Goal: Task Accomplishment & Management: Complete application form

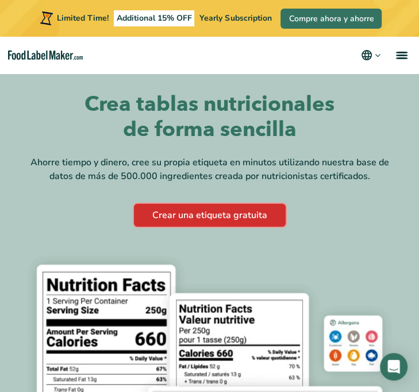
click at [201, 222] on link "Crear una etiqueta gratuita" at bounding box center [210, 215] width 152 height 23
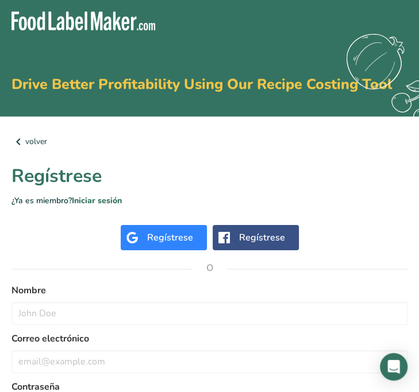
click at [247, 237] on div "Regístrese" at bounding box center [262, 238] width 46 height 14
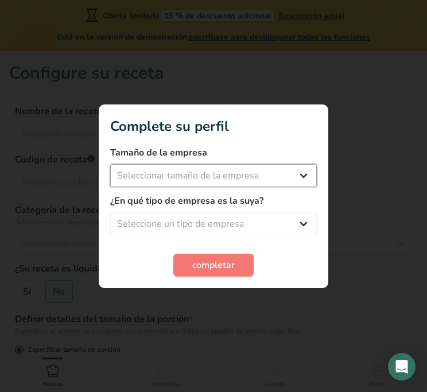
click at [127, 182] on select "Seleccionar tamaño de la empresa Menos de 10 empleados De 10 a 50 empleados De …" at bounding box center [213, 175] width 207 height 23
select select "1"
click at [110, 164] on select "Seleccionar tamaño de la empresa Menos de 10 empleados De 10 a 50 empleados De …" at bounding box center [213, 175] width 207 height 23
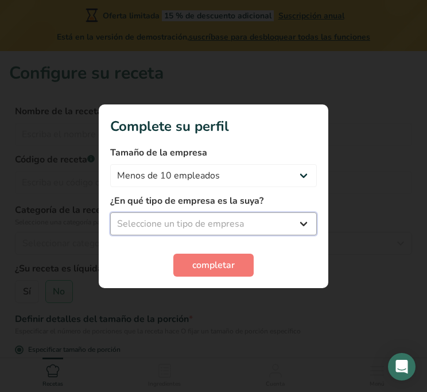
click at [172, 221] on select "Seleccione un tipo de empresa Fabricante de alimentos envasados Restaurante y c…" at bounding box center [213, 224] width 207 height 23
select select "1"
click at [110, 213] on select "Seleccione un tipo de empresa Fabricante de alimentos envasados Restaurante y c…" at bounding box center [213, 224] width 207 height 23
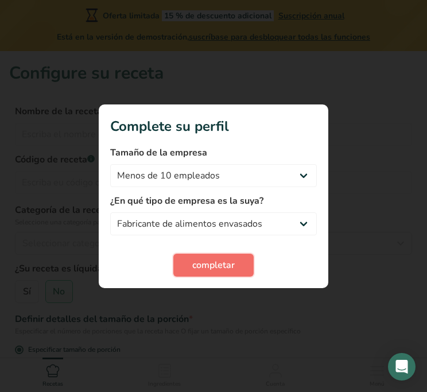
click at [223, 259] on span "completar" at bounding box center [213, 266] width 43 height 14
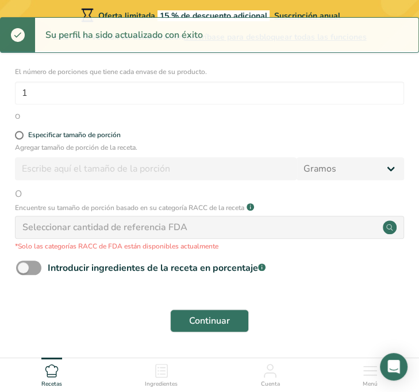
scroll to position [382, 0]
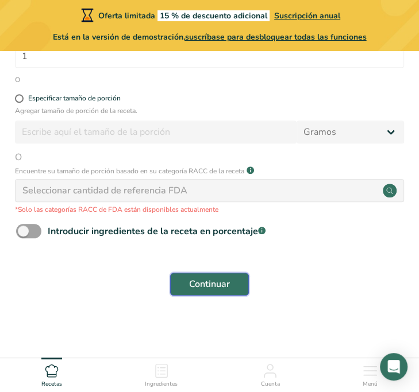
click at [231, 279] on button "Continuar" at bounding box center [209, 284] width 79 height 23
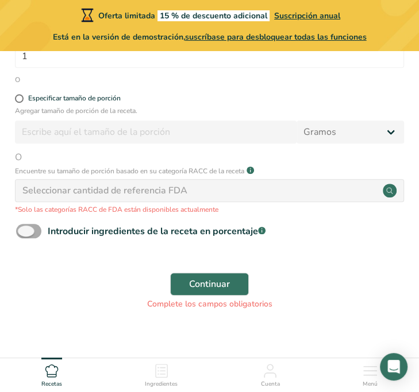
click at [37, 231] on span at bounding box center [28, 231] width 25 height 14
click at [24, 231] on input "Introducir ingredientes de la receta en porcentaje .a-a{fill:#347362;}.b-a{fill…" at bounding box center [19, 231] width 7 height 7
checkbox input "true"
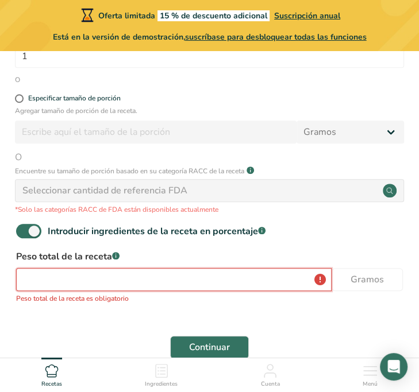
click at [175, 279] on input "number" at bounding box center [173, 279] width 315 height 23
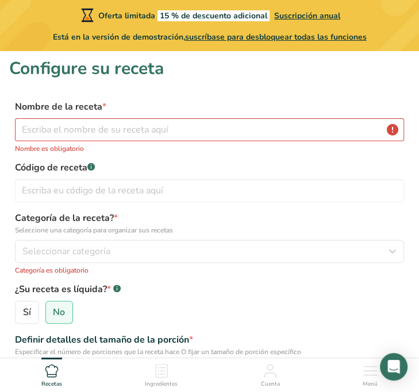
scroll to position [0, 0]
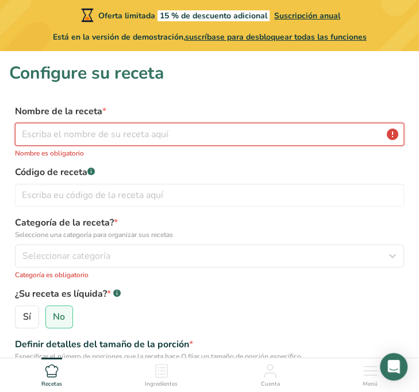
click at [138, 134] on input "text" at bounding box center [209, 134] width 389 height 23
drag, startPoint x: 270, startPoint y: 86, endPoint x: 211, endPoint y: 111, distance: 63.6
click at [132, 134] on input "text" at bounding box center [209, 134] width 389 height 23
paste input "PROTEIN WATER"
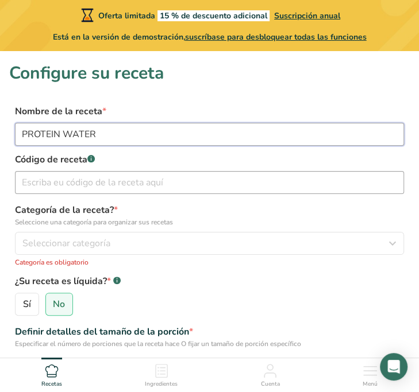
type input "PROTEIN WATER"
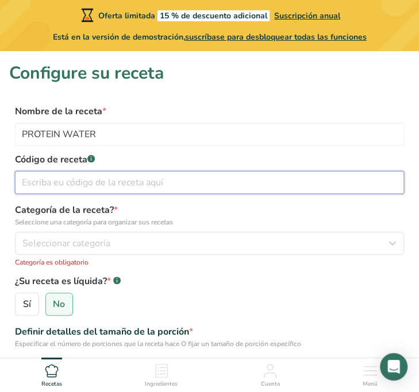
click at [149, 177] on input "text" at bounding box center [209, 182] width 389 height 23
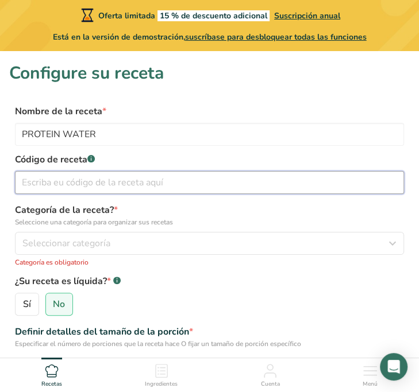
click at [129, 180] on input "text" at bounding box center [209, 182] width 389 height 23
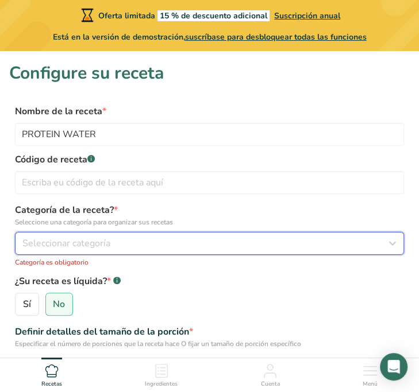
click at [110, 244] on div "Seleccionar categoría" at bounding box center [205, 244] width 367 height 14
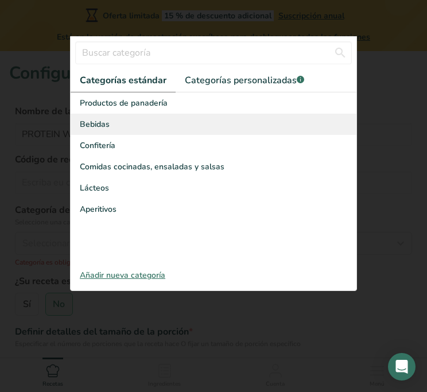
click at [171, 125] on div "Bebidas" at bounding box center [214, 124] width 286 height 21
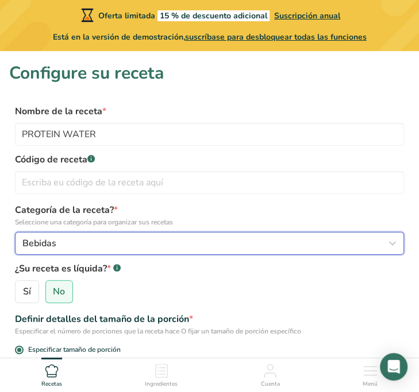
click at [140, 245] on div "Bebidas" at bounding box center [205, 244] width 367 height 14
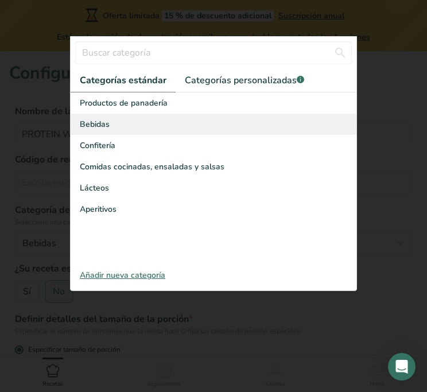
click at [129, 124] on div "Bebidas" at bounding box center [214, 124] width 286 height 21
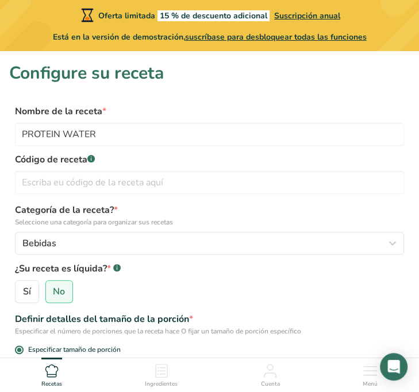
scroll to position [172, 0]
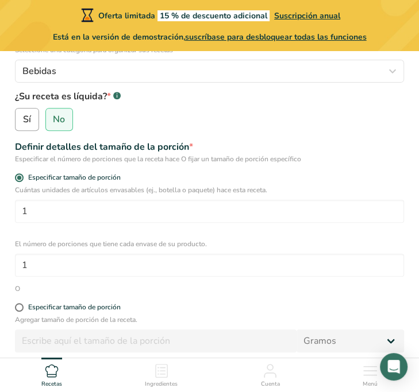
click at [36, 119] on label "Sí" at bounding box center [27, 119] width 24 height 23
click at [23, 119] on input "Sí" at bounding box center [19, 119] width 7 height 7
radio input "true"
radio input "false"
select select "22"
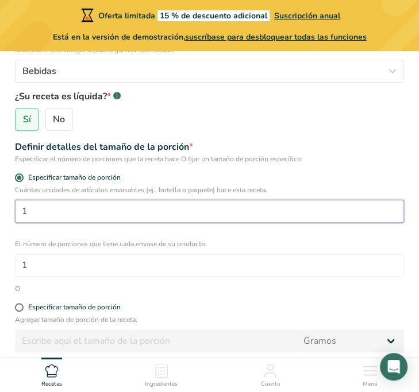
click at [135, 219] on input "1" at bounding box center [209, 211] width 389 height 23
click at [145, 212] on input "number" at bounding box center [209, 211] width 389 height 23
click at [230, 212] on input "number" at bounding box center [209, 211] width 389 height 23
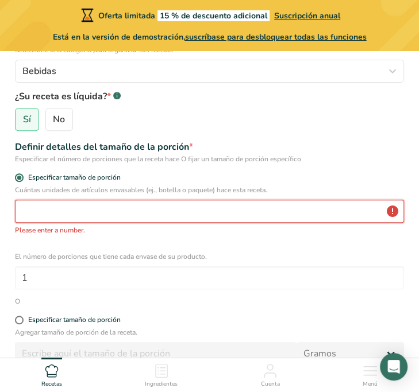
click at [230, 212] on input "number" at bounding box center [209, 211] width 389 height 23
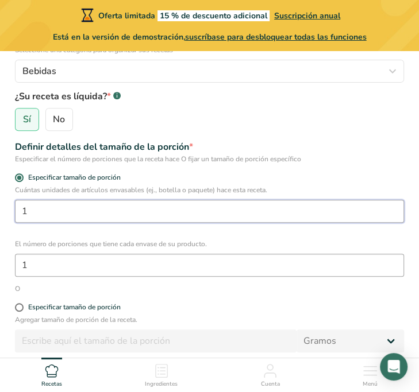
type input "1"
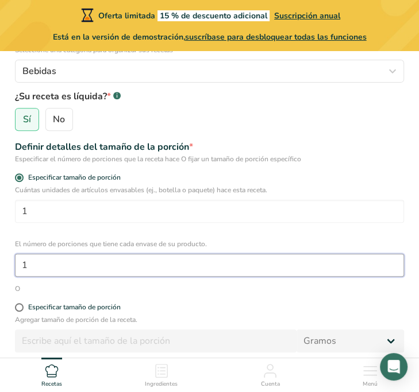
click at [148, 264] on input "1" at bounding box center [209, 265] width 389 height 23
type input "600"
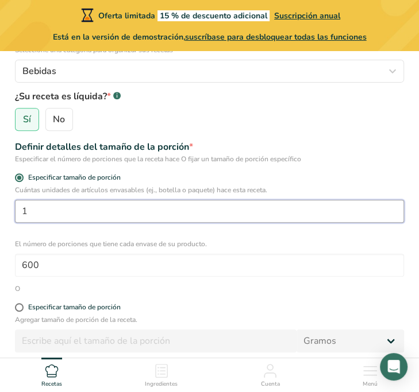
click at [338, 210] on input "1" at bounding box center [209, 211] width 389 height 23
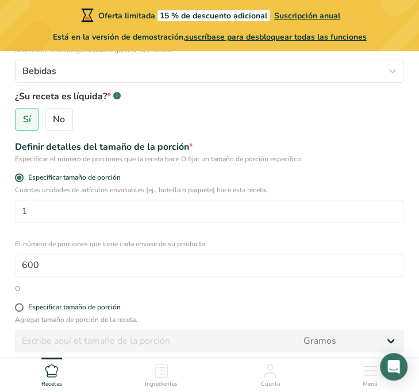
click at [323, 250] on div "El número de porciones que tiene cada envase de su producto. 600" at bounding box center [209, 258] width 389 height 38
click at [306, 185] on p "Cuántas unidades de artículos envasables (ej., botella o paquete) hace esta rec…" at bounding box center [209, 190] width 389 height 10
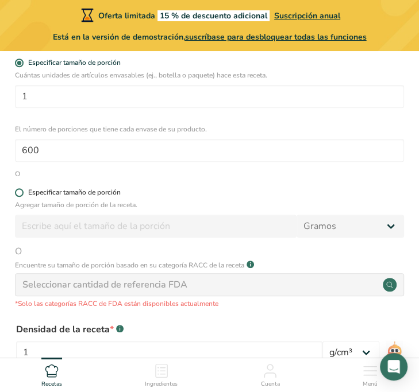
click at [18, 191] on span at bounding box center [19, 192] width 9 height 9
click at [18, 191] on input "Especificar tamaño de porción" at bounding box center [18, 192] width 7 height 7
radio input "true"
radio input "false"
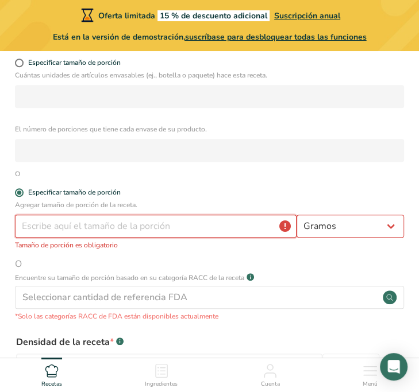
click at [158, 230] on input "number" at bounding box center [156, 226] width 282 height 23
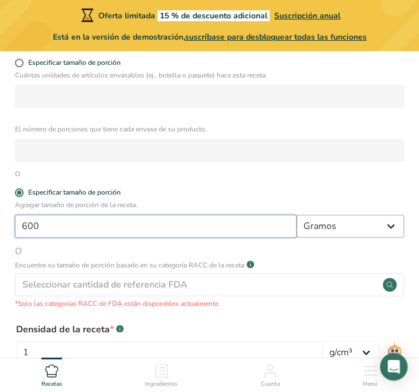
type input "600"
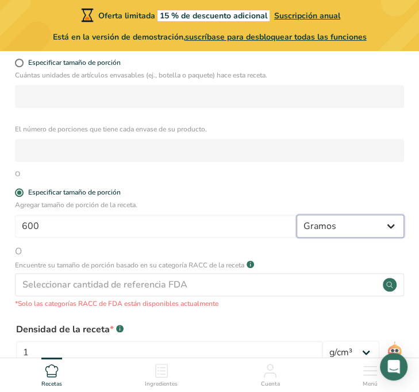
click at [387, 223] on select "Gramos kg mg mcg libras onza litro mL onza líquida cucharada cucharadita taza C…" at bounding box center [349, 226] width 107 height 23
select select "17"
click at [296, 215] on select "Gramos kg mg mcg libras onza litro mL onza líquida cucharada cucharadita taza C…" at bounding box center [349, 226] width 107 height 23
click at [291, 178] on div "O" at bounding box center [209, 174] width 389 height 10
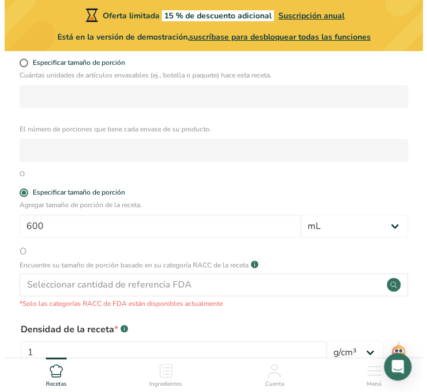
scroll to position [345, 0]
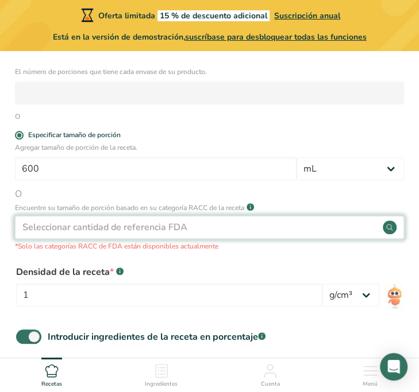
click at [199, 237] on div "Seleccionar cantidad de referencia FDA" at bounding box center [209, 227] width 389 height 23
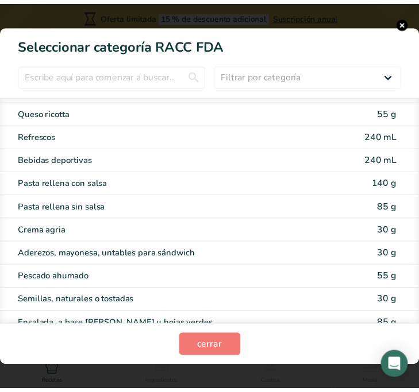
scroll to position [2281, 0]
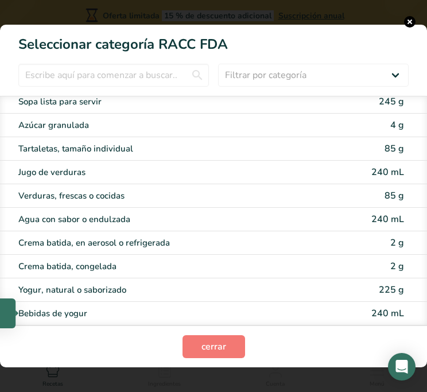
click at [97, 313] on div "Bebidas de yogur" at bounding box center [167, 313] width 299 height 13
type input "240"
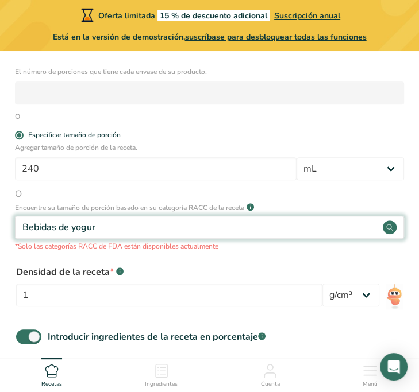
click at [145, 229] on div "Bebidas de yogur" at bounding box center [209, 227] width 389 height 23
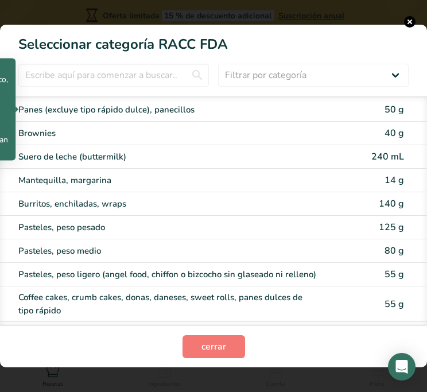
scroll to position [0, 0]
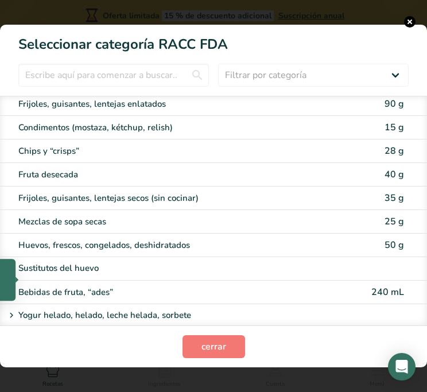
click at [149, 276] on div "Sustitutos del huevo" at bounding box center [173, 269] width 336 height 14
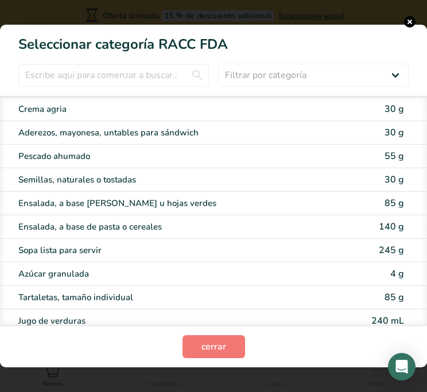
scroll to position [2332, 0]
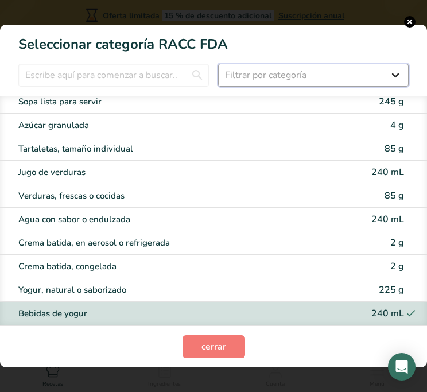
click at [278, 71] on select "Filtrar por categoría Todos Productos de panadería Bebidas Cereales y otros pro…" at bounding box center [313, 75] width 191 height 23
select select "6"
click at [218, 64] on select "Filtrar por categoría Todos Productos de panadería Bebidas Cereales y otros pro…" at bounding box center [313, 75] width 191 height 23
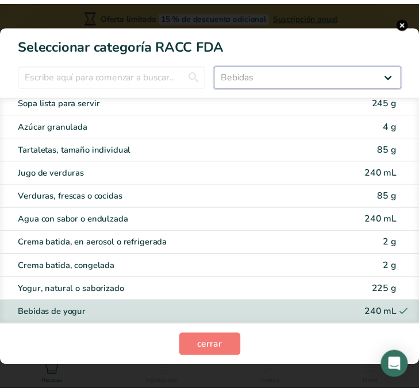
scroll to position [0, 0]
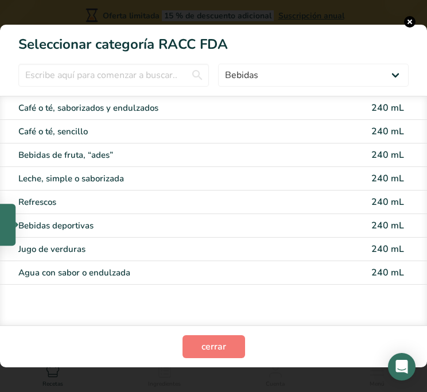
click at [101, 221] on div "Bebidas deportivas" at bounding box center [167, 225] width 299 height 13
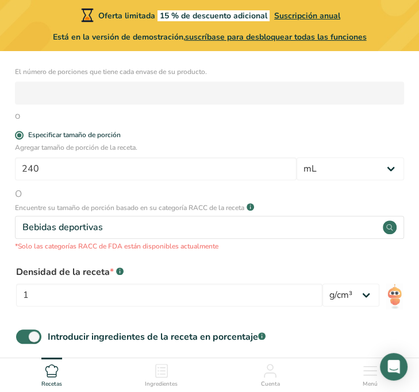
scroll to position [460, 0]
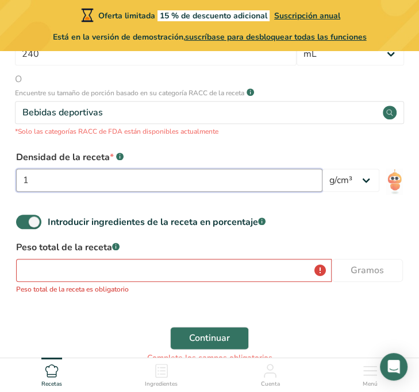
click at [161, 180] on input "1" at bounding box center [169, 180] width 306 height 23
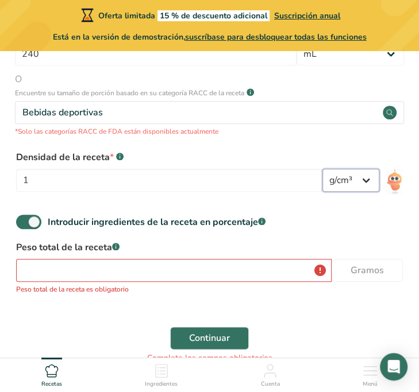
click at [365, 180] on select "lb/pie³ g/cm³" at bounding box center [350, 180] width 57 height 23
click at [322, 169] on select "lb/pie³ g/cm³" at bounding box center [350, 180] width 57 height 23
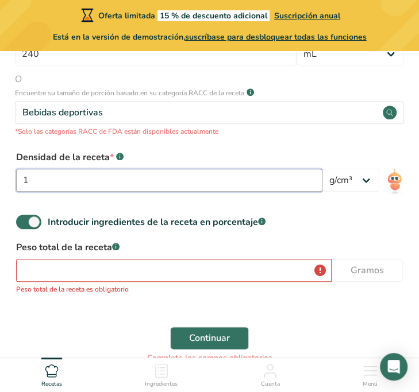
click at [144, 179] on input "1" at bounding box center [169, 180] width 306 height 23
type input "22.9"
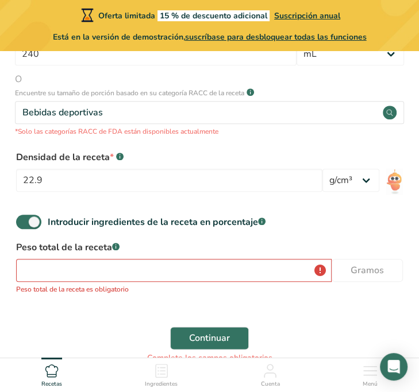
click at [205, 210] on form "Nombre de la receta * PROTEIN WATER Código de receta .a-a{fill:#347362;}.b-a{fi…" at bounding box center [209, 8] width 400 height 726
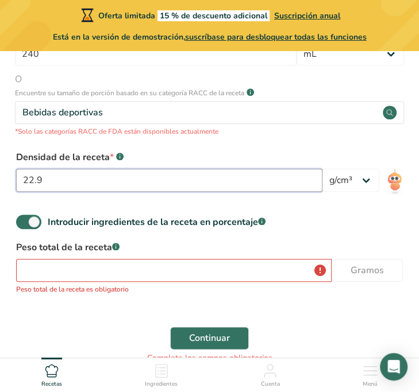
click at [21, 184] on input "22.9" at bounding box center [169, 180] width 306 height 23
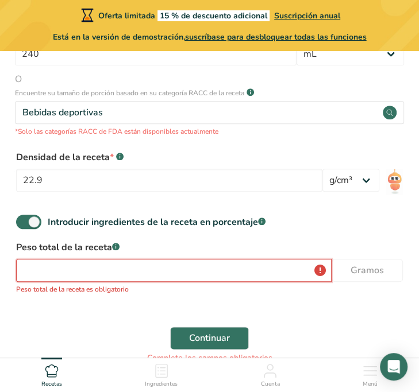
click at [149, 275] on input "number" at bounding box center [173, 270] width 315 height 23
click at [322, 271] on input "number" at bounding box center [173, 270] width 315 height 23
click at [191, 268] on input "number" at bounding box center [173, 270] width 315 height 23
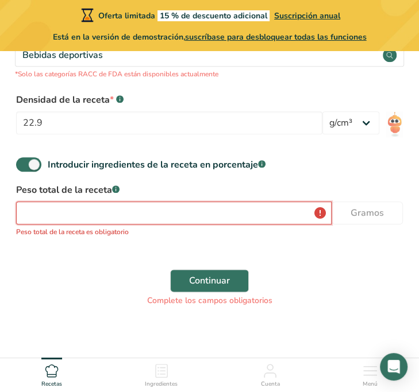
click at [184, 214] on input "number" at bounding box center [173, 213] width 315 height 23
click at [119, 218] on input "number" at bounding box center [173, 213] width 315 height 23
click at [319, 206] on input "number" at bounding box center [173, 213] width 315 height 23
click at [115, 201] on div "Peso total de la receta .a-a{fill:#347362;}.b-a{fill:#fff;} Gramos Peso total d…" at bounding box center [209, 213] width 400 height 61
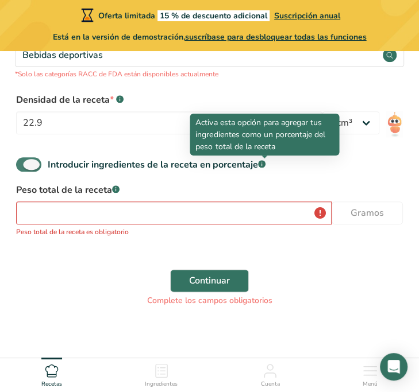
click at [262, 165] on icon at bounding box center [261, 164] width 1 height 3
click at [24, 165] on input "Introducir ingredientes de la receta en porcentaje .a-a{fill:#347362;}.b-a{fill…" at bounding box center [19, 164] width 7 height 7
checkbox input "false"
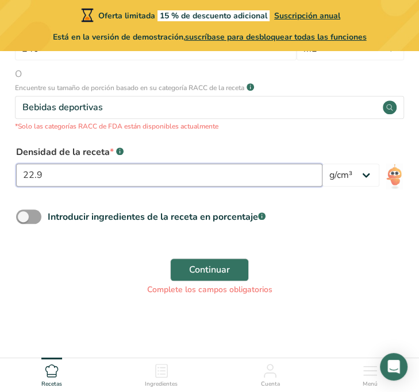
click at [78, 175] on input "22.9" at bounding box center [169, 175] width 306 height 23
click at [80, 175] on input "22.9" at bounding box center [169, 175] width 306 height 23
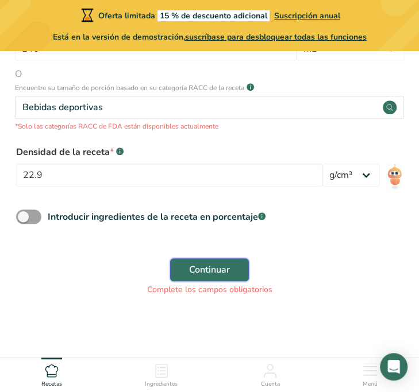
click at [206, 272] on span "Continuar" at bounding box center [209, 270] width 41 height 14
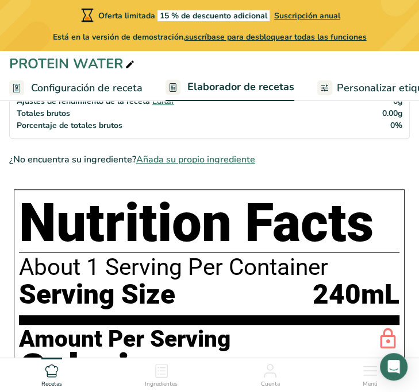
scroll to position [115, 0]
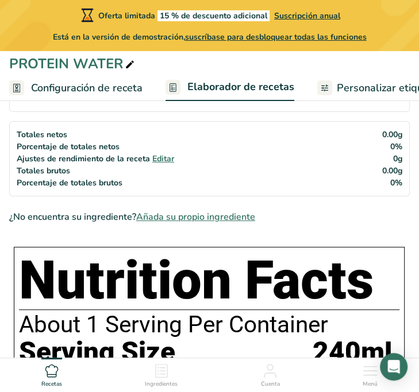
click at [232, 271] on h1 "Nutrition Facts" at bounding box center [209, 280] width 380 height 57
click at [301, 271] on h1 "Nutrition Facts" at bounding box center [209, 280] width 380 height 57
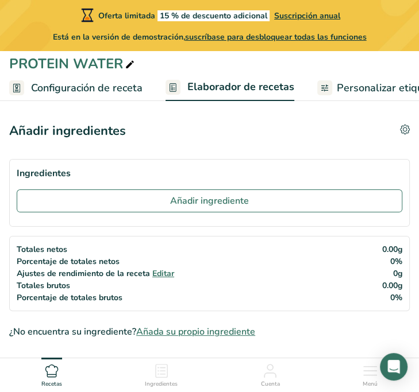
click at [218, 258] on div "Totales netos Porcentaje de totales netos Ajustes de rendimiento de la receta E…" at bounding box center [209, 273] width 400 height 75
click at [145, 263] on div "Totales netos Porcentaje de totales netos Ajustes de rendimiento de la receta E…" at bounding box center [95, 274] width 157 height 60
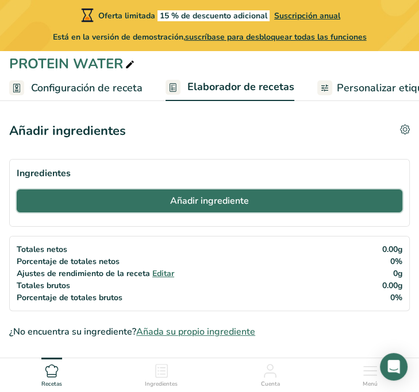
click at [178, 207] on span "Añadir ingrediente" at bounding box center [209, 201] width 79 height 14
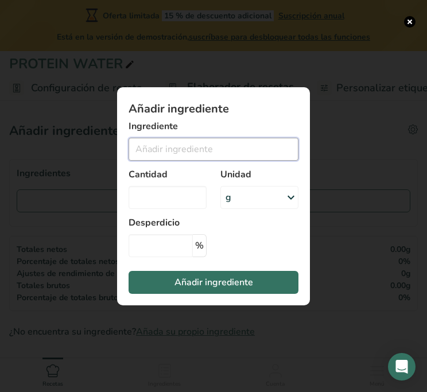
click at [171, 145] on input "Add ingredient modal" at bounding box center [214, 149] width 170 height 23
click at [189, 107] on h1 "Añadir ingrediente" at bounding box center [214, 108] width 170 height 11
click at [87, 120] on div "Add ingredient modal" at bounding box center [213, 196] width 427 height 392
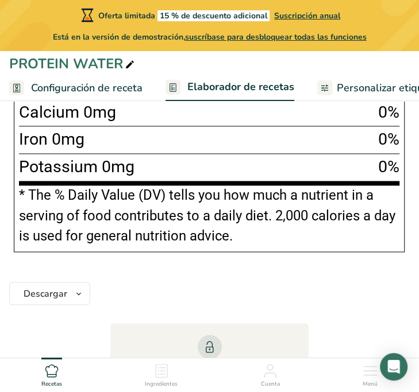
scroll to position [742, 0]
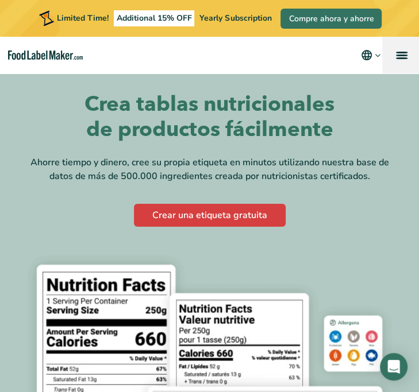
click at [398, 53] on link "menu" at bounding box center [400, 55] width 37 height 37
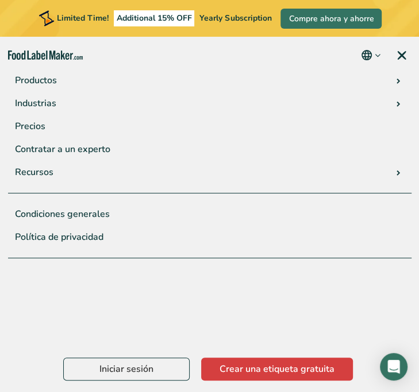
click at [373, 53] on icon "Change language" at bounding box center [377, 55] width 9 height 9
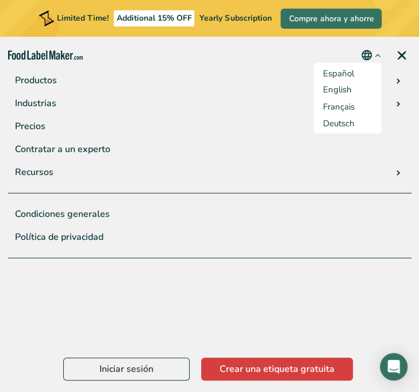
click at [361, 72] on label "Español" at bounding box center [347, 73] width 49 height 13
click at [0, 0] on input "Español" at bounding box center [0, 0] width 0 height 0
click at [341, 75] on span "Español" at bounding box center [338, 73] width 31 height 11
click at [0, 0] on input "Español" at bounding box center [0, 0] width 0 height 0
click at [334, 75] on span "Español" at bounding box center [338, 73] width 31 height 11
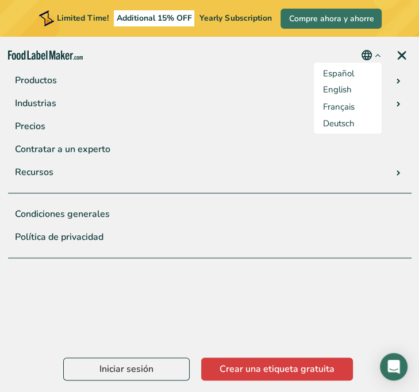
click at [0, 0] on input "Español" at bounding box center [0, 0] width 0 height 0
click at [402, 55] on span "menu" at bounding box center [401, 55] width 9 height 9
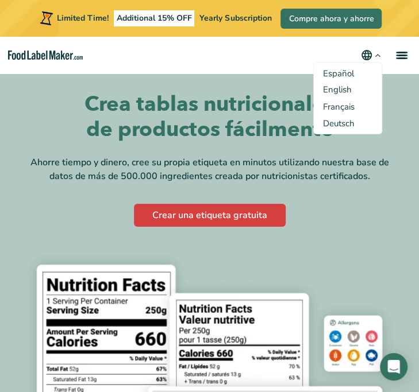
click at [332, 72] on span "Español" at bounding box center [338, 73] width 31 height 11
click at [0, 0] on input "Español" at bounding box center [0, 0] width 0 height 0
click at [333, 75] on span "Español" at bounding box center [338, 73] width 31 height 11
click at [0, 0] on input "Español" at bounding box center [0, 0] width 0 height 0
click at [333, 75] on span "Español" at bounding box center [338, 73] width 31 height 11
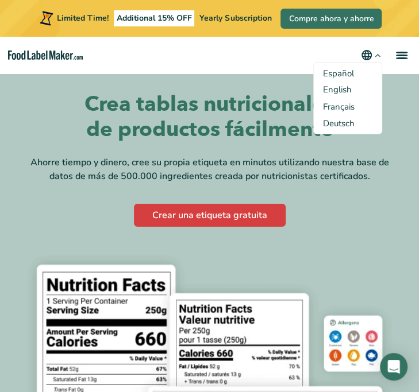
click at [0, 0] on input "Español" at bounding box center [0, 0] width 0 height 0
click at [333, 75] on span "Español" at bounding box center [338, 73] width 31 height 11
click at [0, 0] on input "Español" at bounding box center [0, 0] width 0 height 0
click at [334, 74] on span "Español" at bounding box center [338, 73] width 31 height 11
click at [0, 0] on input "Español" at bounding box center [0, 0] width 0 height 0
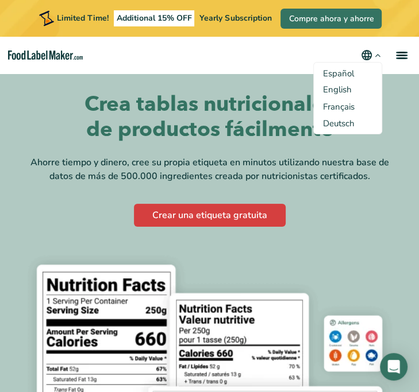
click at [253, 67] on nav "Productos Etiquetado nutricional de los alimentos Suplementos Formulación y eti…" at bounding box center [209, 55] width 419 height 37
click at [400, 56] on span "menu" at bounding box center [401, 56] width 11 height 2
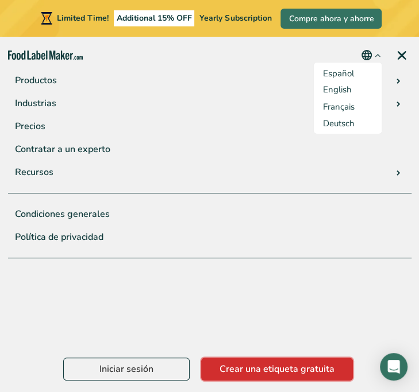
click at [234, 372] on link "Crear una etiqueta gratuita" at bounding box center [277, 369] width 152 height 23
